Goal: Task Accomplishment & Management: Manage account settings

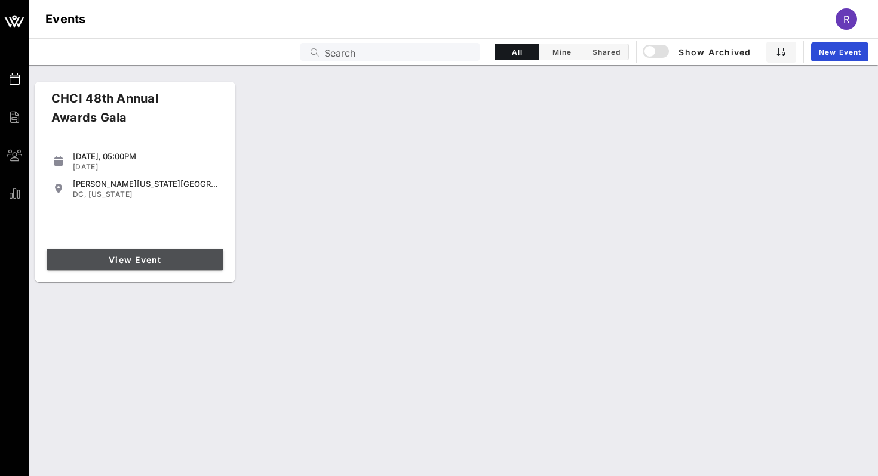
click at [131, 256] on span "View Event" at bounding box center [134, 260] width 167 height 10
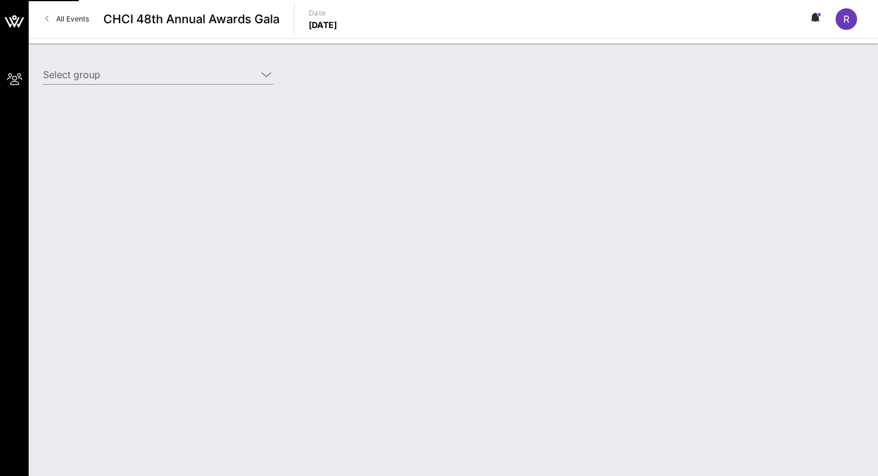
type input "Edison Electric Institute ([GEOGRAPHIC_DATA]) [[PERSON_NAME], [EMAIL_ADDRESS][D…"
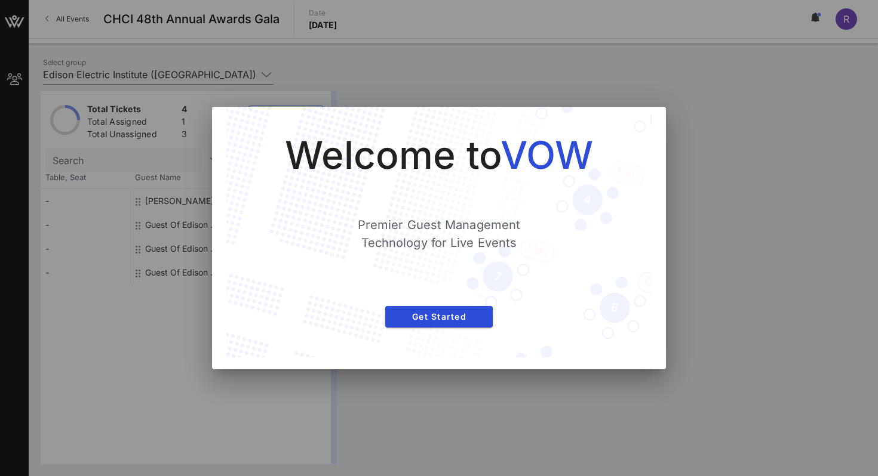
click at [447, 304] on div "Welcome to VOW Premier Guest Management Technology for Live Events Get Started" at bounding box center [438, 232] width 377 height 203
click at [433, 322] on button "Get Started" at bounding box center [438, 316] width 107 height 21
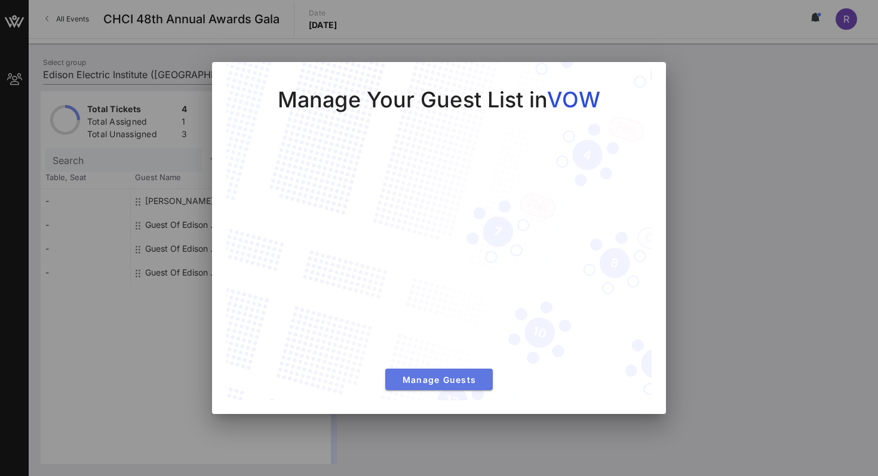
click at [415, 376] on span "Manage Guests" at bounding box center [439, 380] width 88 height 10
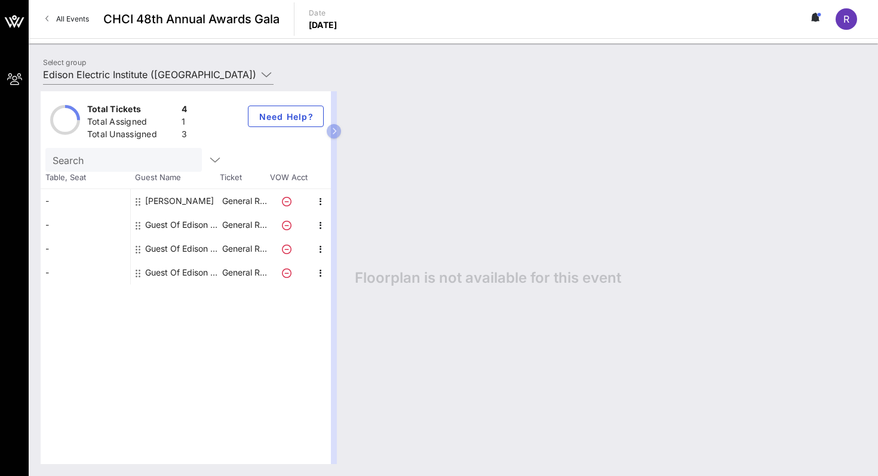
click at [458, 157] on div "Floorplan is not available for this event" at bounding box center [604, 277] width 523 height 373
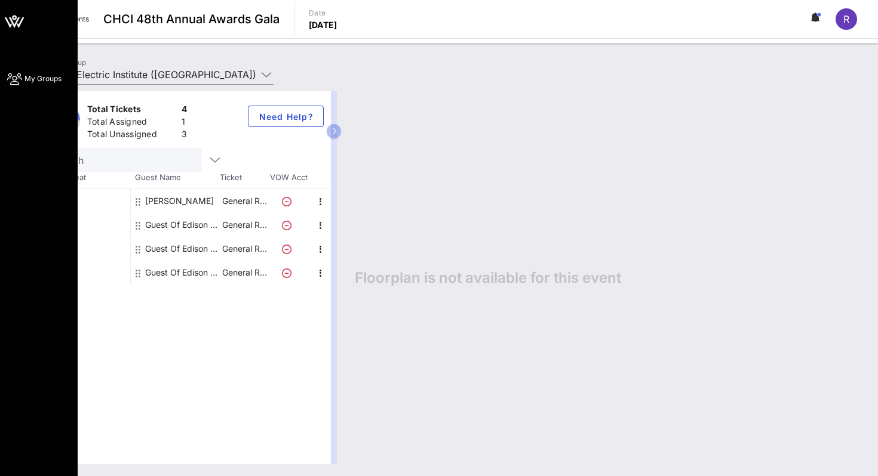
click at [17, 27] on icon at bounding box center [14, 21] width 29 height 29
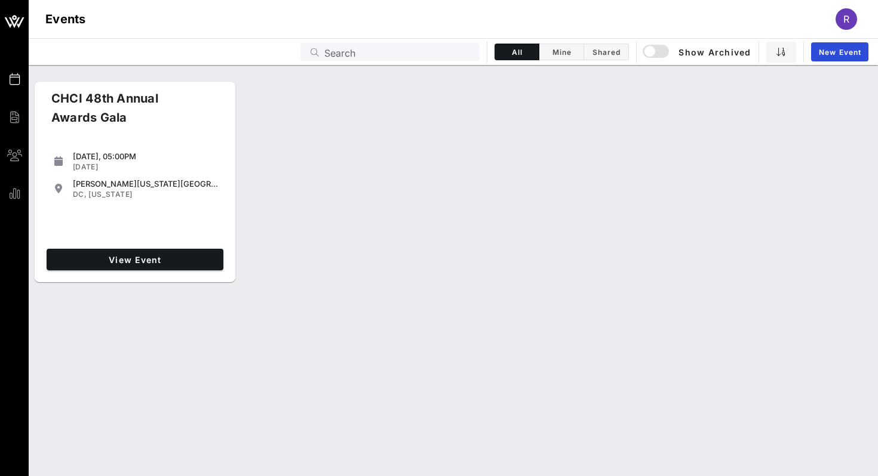
click at [185, 144] on div "[DATE], 05:00PM [DATE] [PERSON_NAME][US_STATE][GEOGRAPHIC_DATA] [GEOGRAPHIC_DAT…" at bounding box center [135, 194] width 186 height 100
click at [140, 267] on link "View Event" at bounding box center [135, 259] width 177 height 21
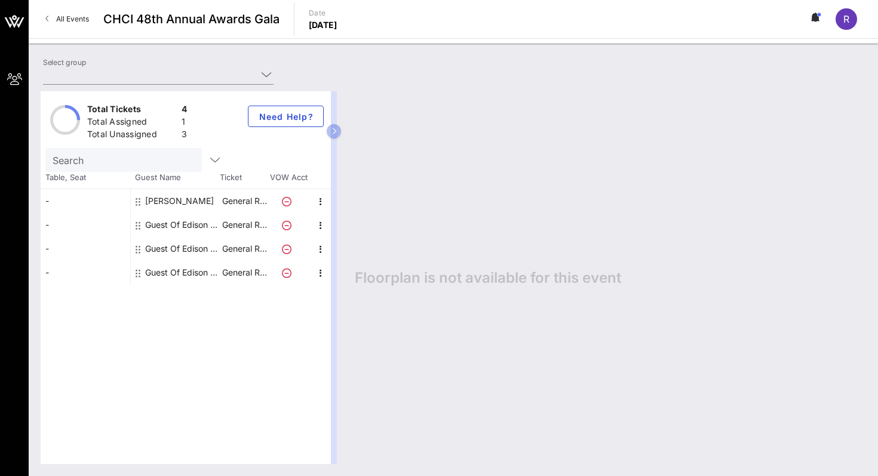
type input "Edison Electric Institute ([GEOGRAPHIC_DATA]) [[PERSON_NAME], [EMAIL_ADDRESS][D…"
click at [248, 26] on span "CHCI 48th Annual Awards Gala" at bounding box center [191, 19] width 176 height 18
click at [843, 21] on span "R" at bounding box center [846, 19] width 6 height 12
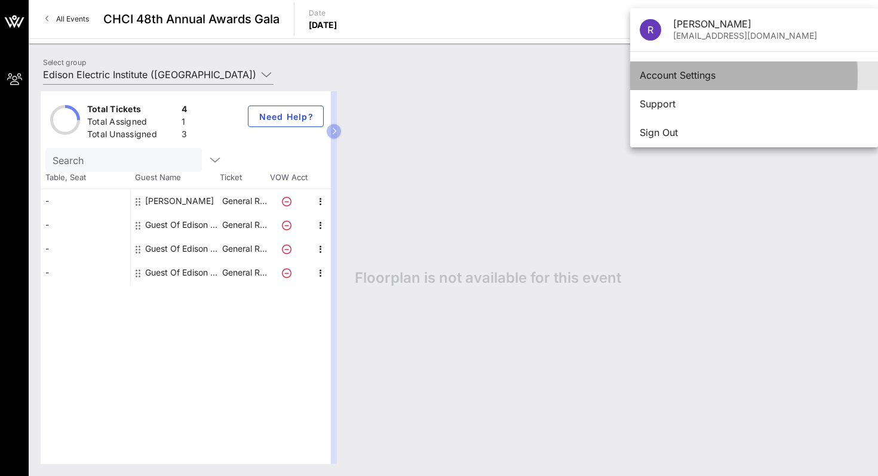
click at [697, 79] on div "Account Settings" at bounding box center [753, 75] width 229 height 11
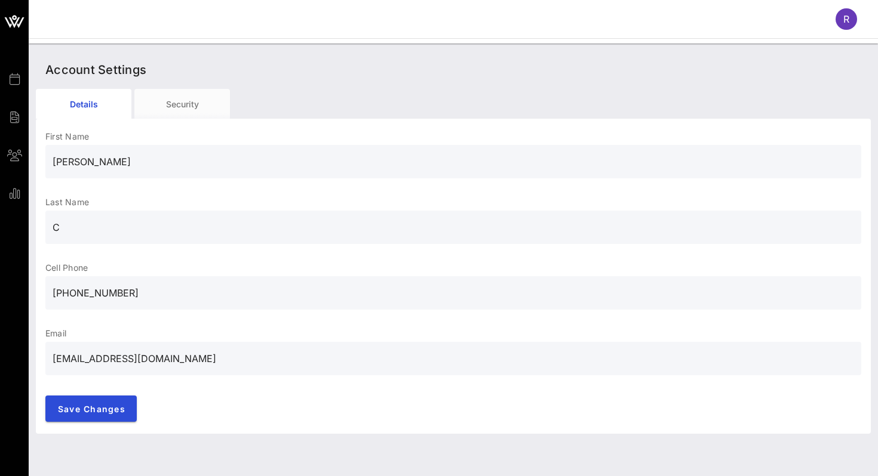
click at [192, 88] on div "Account Settings" at bounding box center [453, 70] width 835 height 38
click at [186, 96] on div "Security" at bounding box center [182, 104] width 96 height 30
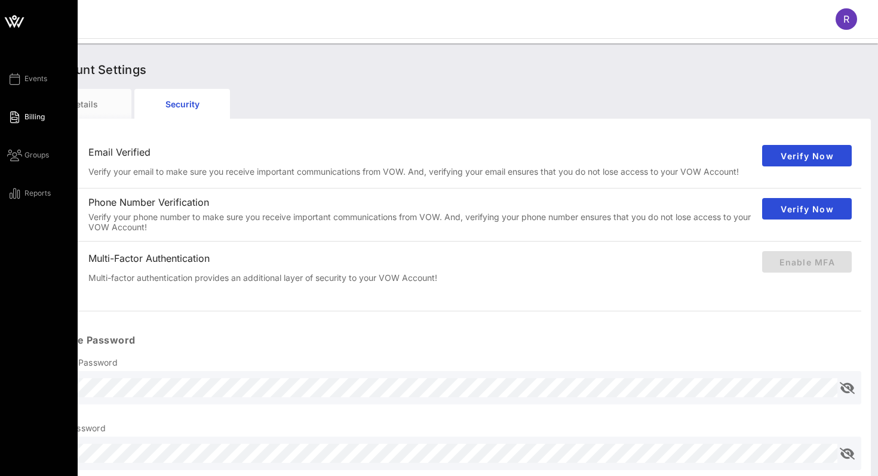
click at [22, 116] on link "Billing" at bounding box center [26, 117] width 38 height 14
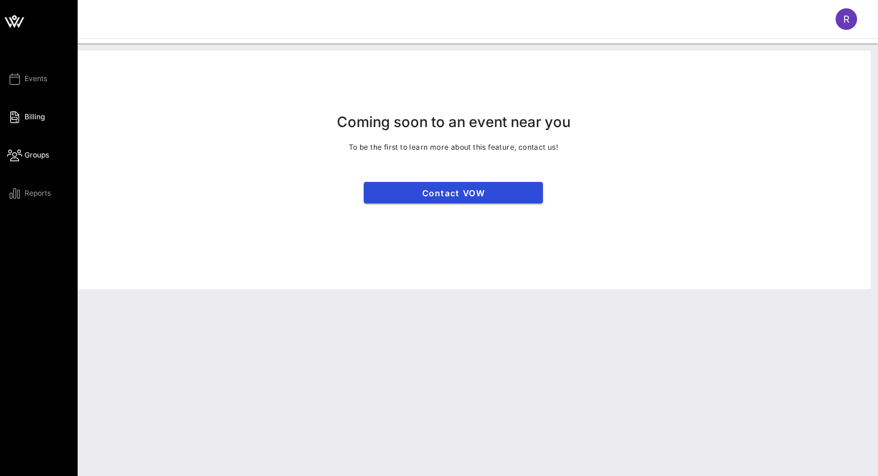
click at [14, 155] on icon at bounding box center [14, 156] width 15 height 2
click at [16, 185] on div "Events Billing Groups Reports" at bounding box center [42, 136] width 70 height 129
click at [16, 193] on icon at bounding box center [14, 194] width 15 height 2
click at [15, 80] on icon at bounding box center [14, 79] width 15 height 2
